Goal: Task Accomplishment & Management: Use online tool/utility

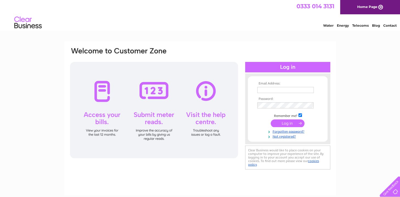
type input "[EMAIL_ADDRESS][DOMAIN_NAME]"
click at [289, 122] on input "submit" at bounding box center [288, 123] width 34 height 8
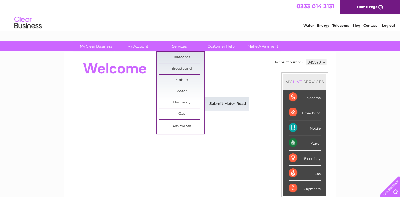
click at [218, 102] on link "Submit Meter Read" at bounding box center [227, 103] width 45 height 11
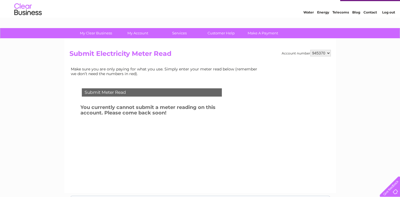
scroll to position [19, 0]
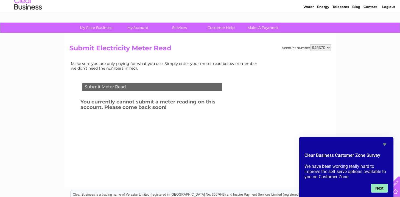
click at [380, 188] on button "Next" at bounding box center [379, 188] width 17 height 9
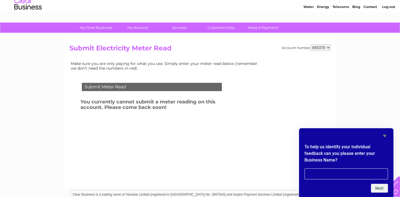
click at [386, 135] on icon "Hide survey" at bounding box center [384, 136] width 3 height 2
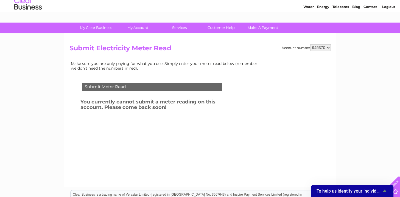
click at [386, 190] on icon "Show survey - To help us identify your individual feedback can you please enter…" at bounding box center [385, 190] width 7 height 7
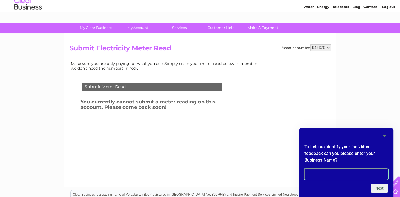
click at [341, 173] on input "text" at bounding box center [347, 173] width 84 height 11
type input "TB Needle & Thread"
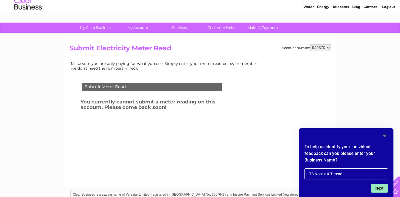
click at [382, 189] on button "Next" at bounding box center [379, 188] width 17 height 9
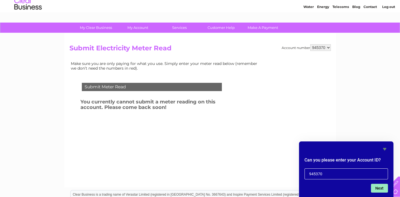
type input "945370"
click at [381, 189] on button "Next" at bounding box center [379, 188] width 17 height 9
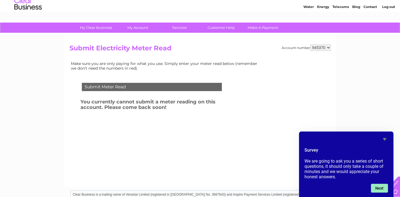
click at [381, 189] on button "Next" at bounding box center [379, 188] width 17 height 9
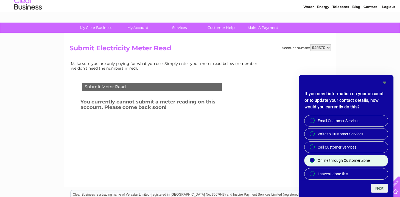
click at [338, 160] on span "Online through Customer Zone" at bounding box center [344, 159] width 52 height 5
click at [315, 160] on input "Online through Customer Zone" at bounding box center [313, 161] width 4 height 4
radio input "true"
click at [380, 188] on button "Next" at bounding box center [379, 188] width 17 height 9
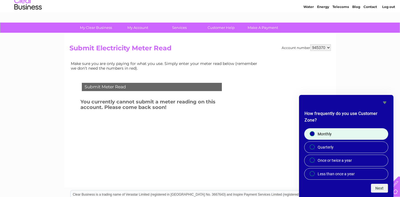
click at [328, 133] on span "Monthly" at bounding box center [325, 133] width 14 height 5
click at [315, 133] on input "Monthly" at bounding box center [313, 134] width 4 height 4
radio input "true"
click at [383, 188] on button "Next" at bounding box center [379, 188] width 17 height 9
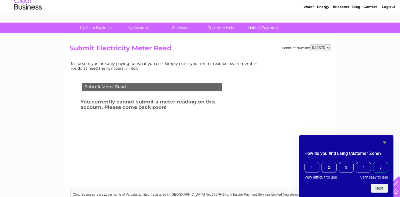
click at [384, 166] on span "5" at bounding box center [381, 167] width 15 height 11
click at [375, 162] on input "5" at bounding box center [375, 162] width 0 height 0
click at [374, 177] on span "Very easy to use" at bounding box center [375, 177] width 28 height 4
click at [380, 188] on button "Next" at bounding box center [379, 188] width 17 height 9
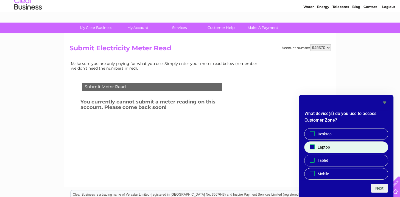
click at [311, 145] on input "Laptop" at bounding box center [313, 147] width 4 height 4
checkbox input "true"
click at [379, 187] on button "Next" at bounding box center [379, 188] width 17 height 9
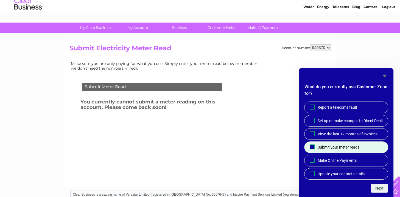
click at [312, 146] on input "Submit your meter reads" at bounding box center [313, 147] width 4 height 4
checkbox input "true"
click at [381, 188] on button "Next" at bounding box center [379, 188] width 17 height 9
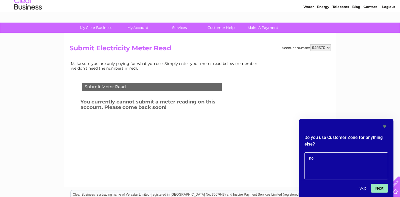
type textarea "no"
click at [382, 187] on button "Next" at bounding box center [379, 188] width 17 height 9
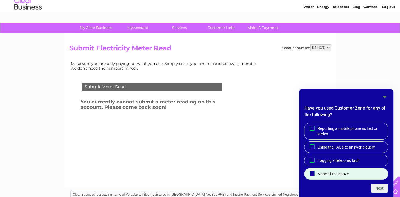
click at [312, 172] on input "None of the above" at bounding box center [313, 174] width 4 height 4
checkbox input "true"
click at [380, 188] on button "Next" at bounding box center [379, 188] width 17 height 9
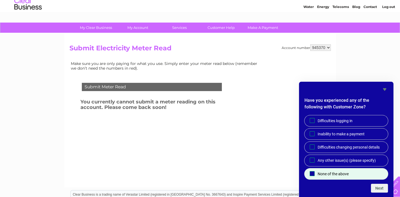
click at [323, 172] on span "None of the above" at bounding box center [333, 173] width 31 height 5
click at [314, 172] on input "None of the above" at bounding box center [313, 174] width 4 height 4
checkbox input "true"
click at [382, 188] on button "Next" at bounding box center [379, 188] width 17 height 9
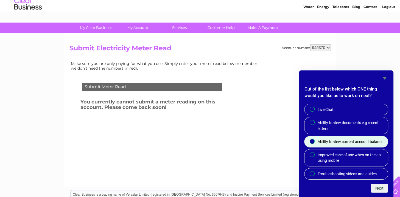
click at [311, 140] on span at bounding box center [312, 141] width 5 height 5
click at [311, 140] on input "Ability to view current account balance" at bounding box center [313, 142] width 4 height 4
radio input "true"
click at [383, 189] on button "Next" at bounding box center [379, 188] width 17 height 9
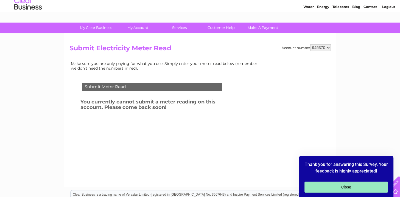
click at [349, 187] on button "Close" at bounding box center [347, 186] width 84 height 11
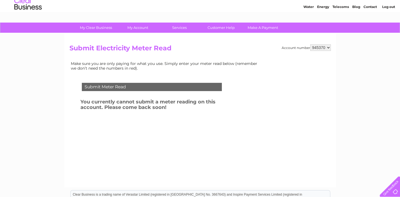
click at [121, 87] on div "Submit Meter Read" at bounding box center [152, 87] width 140 height 8
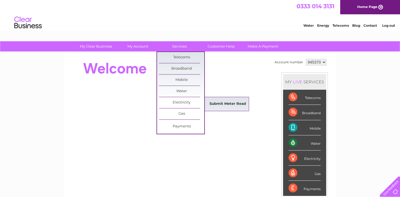
click at [219, 103] on link "Submit Meter Read" at bounding box center [227, 103] width 45 height 11
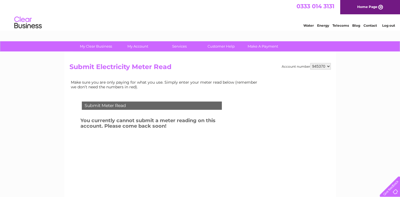
click at [328, 65] on select "945370" at bounding box center [321, 66] width 21 height 7
